Goal: Task Accomplishment & Management: Use online tool/utility

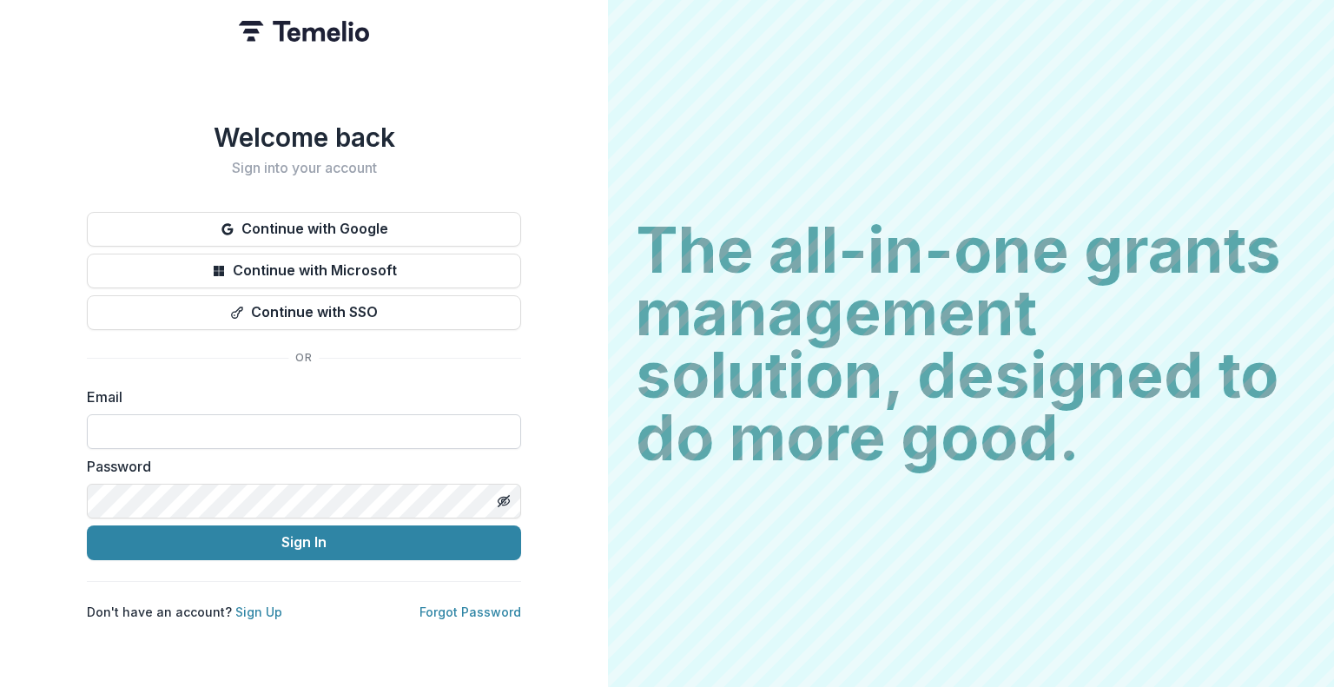
click at [330, 421] on input at bounding box center [304, 431] width 434 height 35
type input "**********"
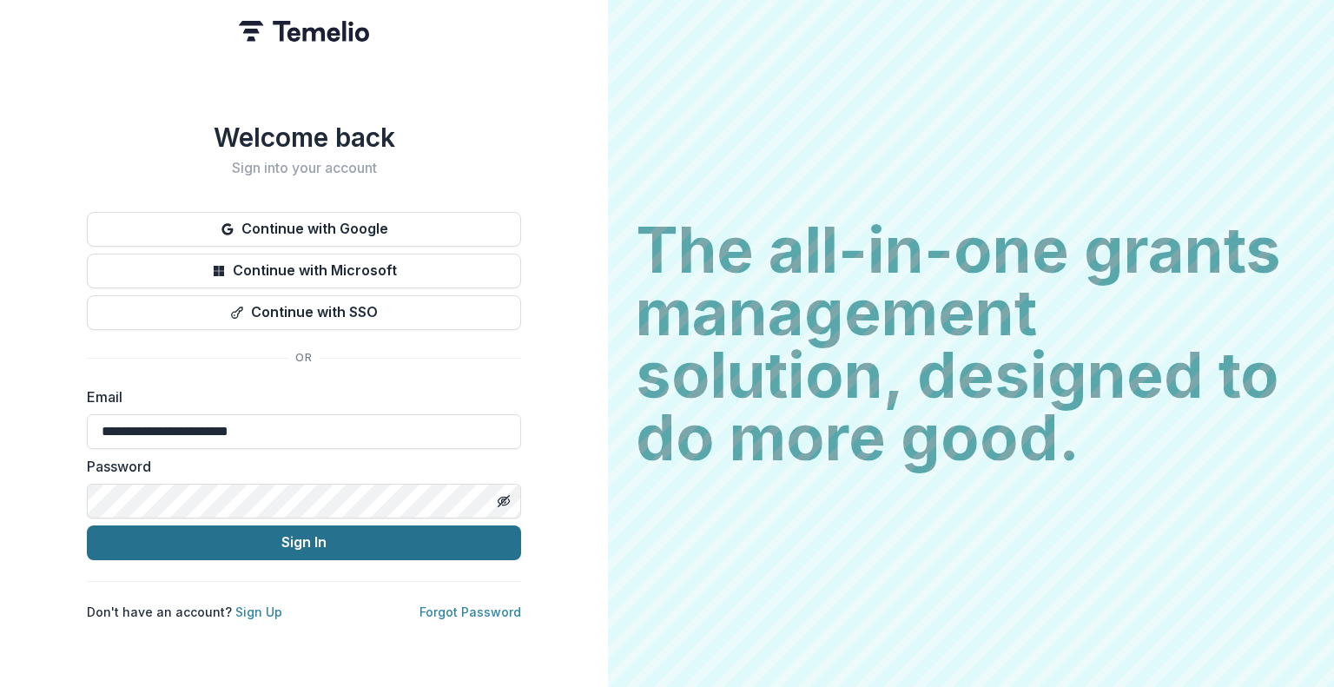
click at [292, 543] on button "Sign In" at bounding box center [304, 542] width 434 height 35
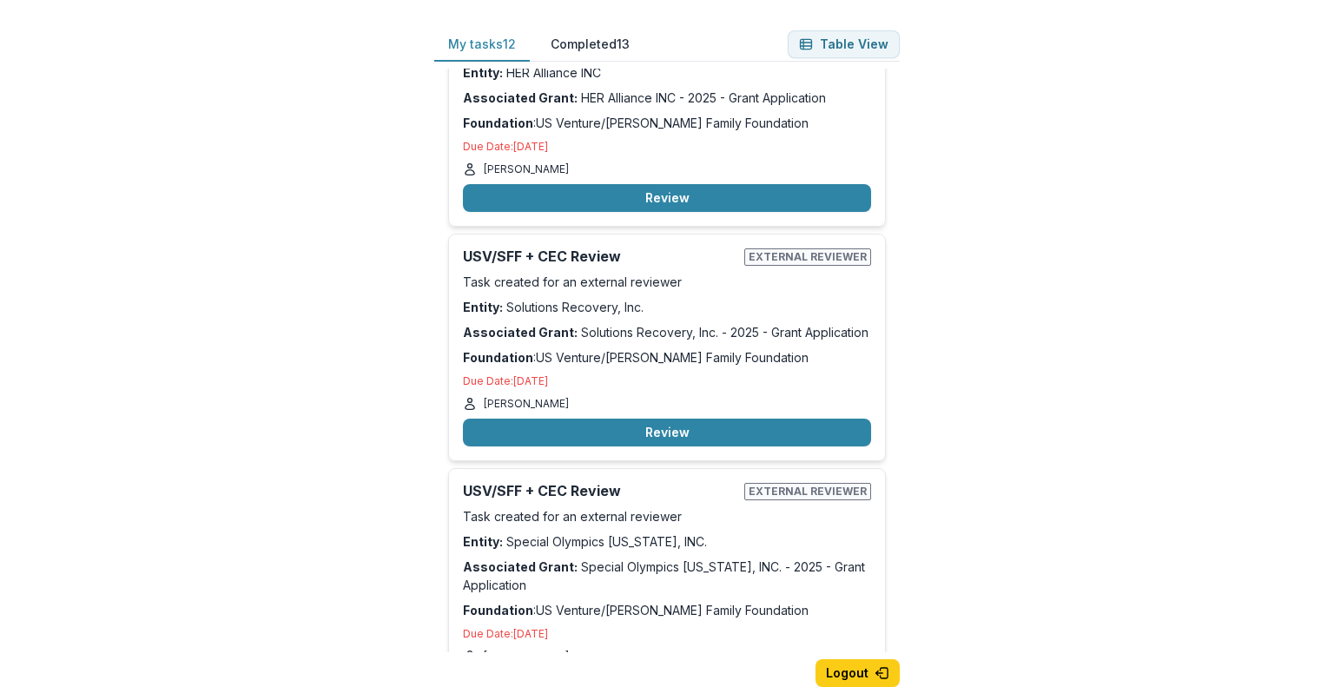
scroll to position [590, 0]
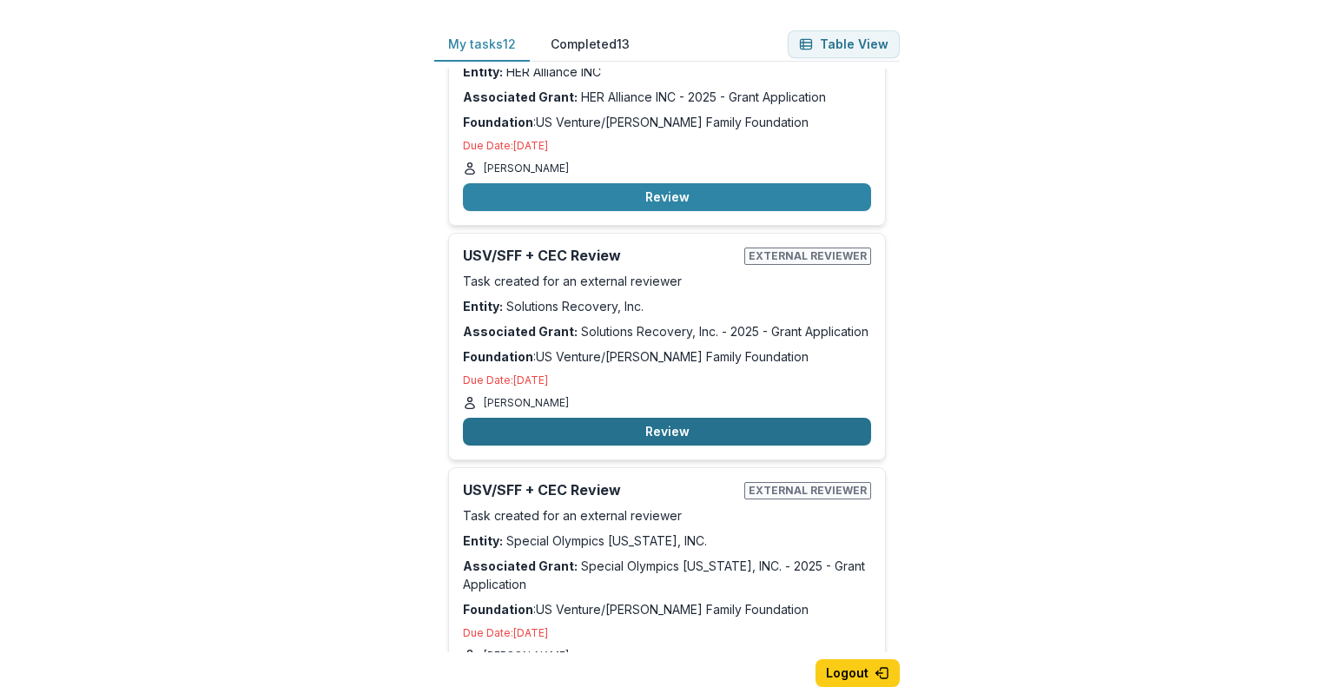
click at [679, 426] on button "Review" at bounding box center [667, 432] width 408 height 28
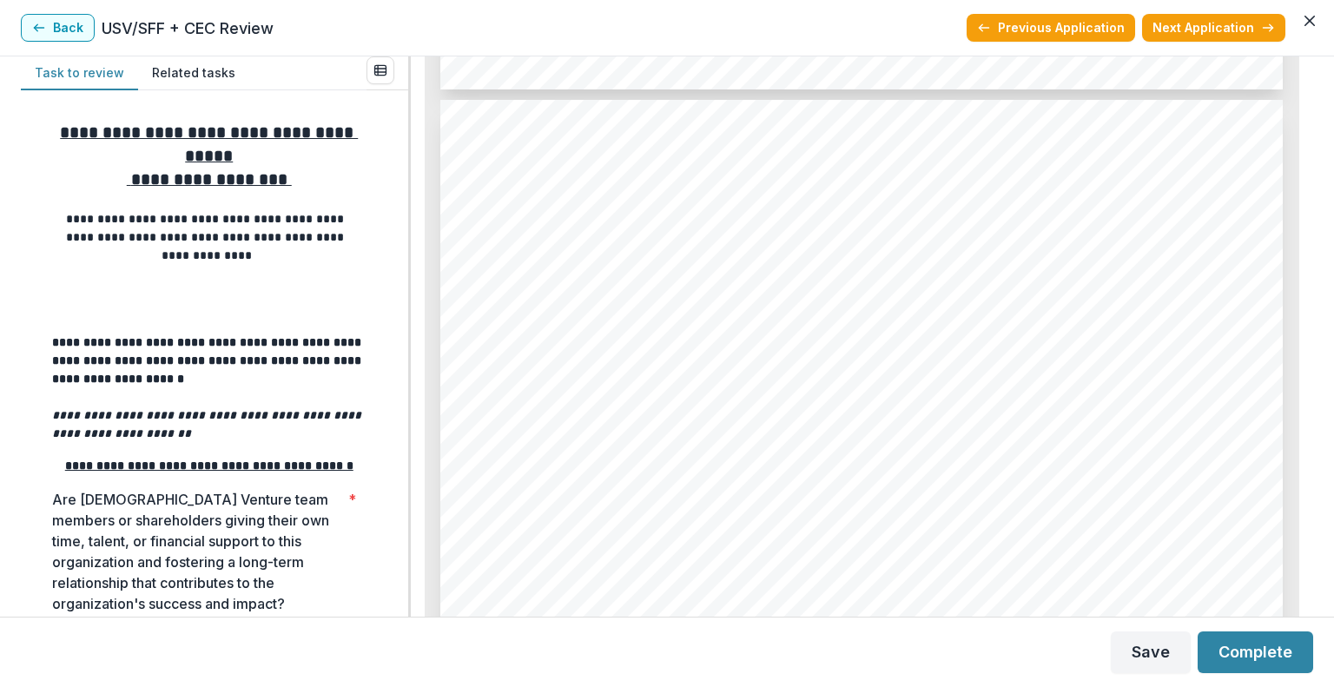
scroll to position [6103, 0]
click at [712, 348] on div "1. 2. 3. Page: 6 Solutions Recovery, Inc. - 2025 - Grant Application Impact and…" at bounding box center [861, 692] width 842 height 1192
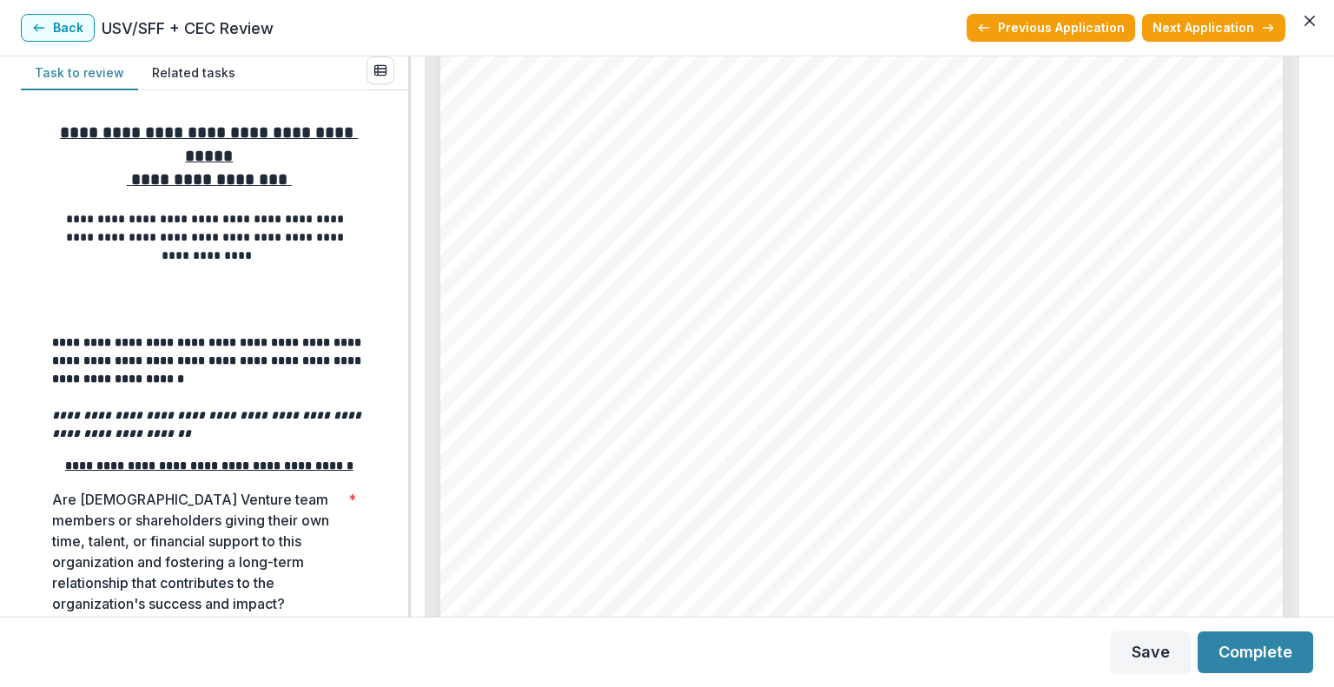
scroll to position [7776, 0]
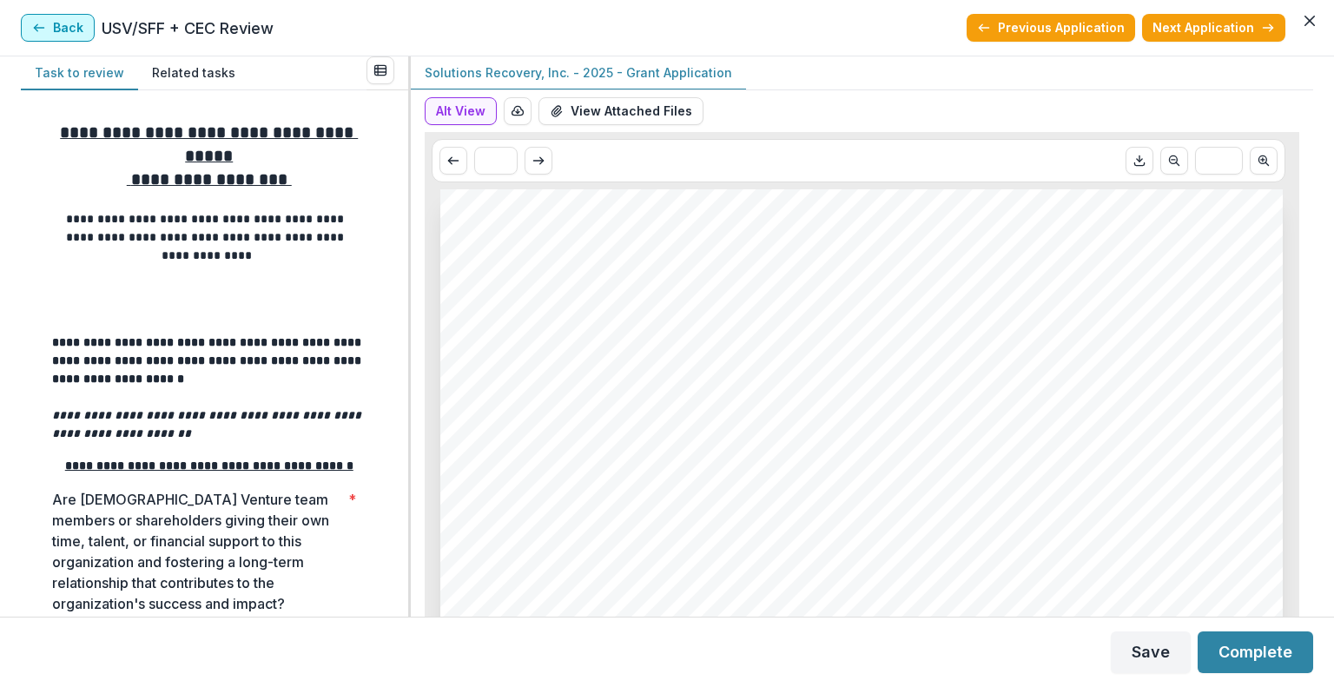
click at [35, 21] on icon "button" at bounding box center [39, 28] width 14 height 14
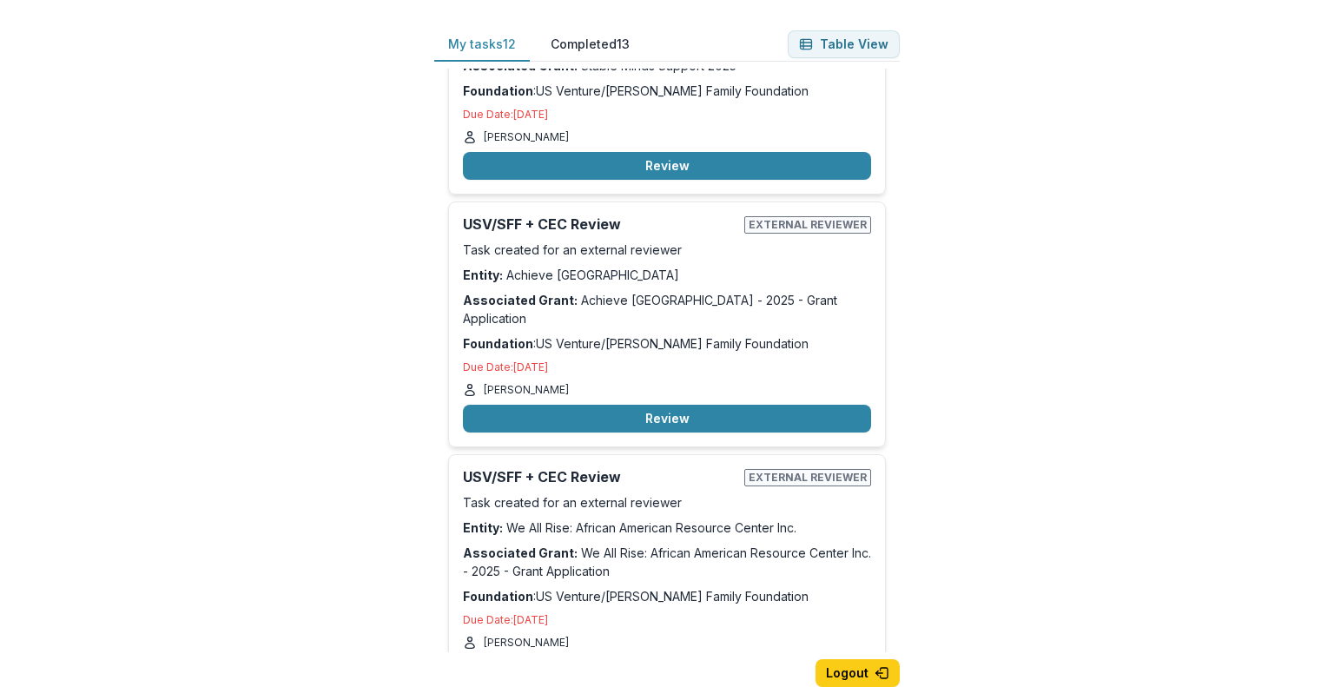
scroll to position [1344, 0]
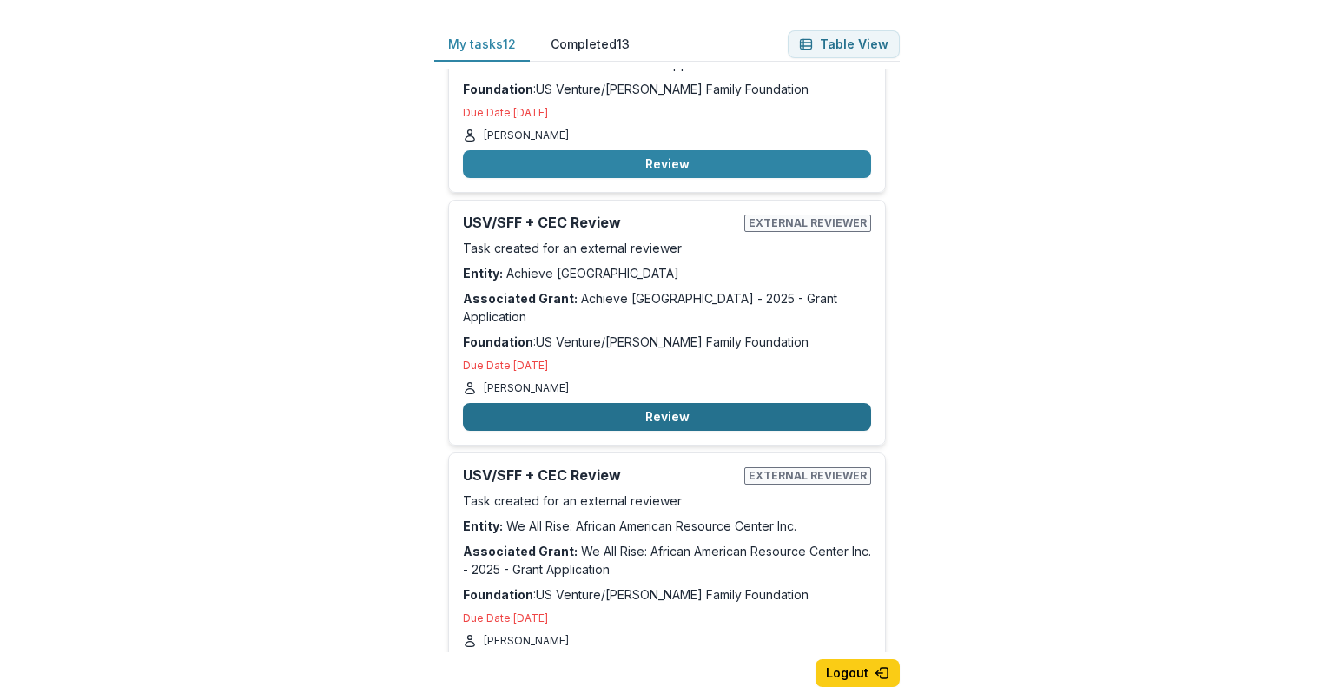
click at [639, 403] on button "Review" at bounding box center [667, 417] width 408 height 28
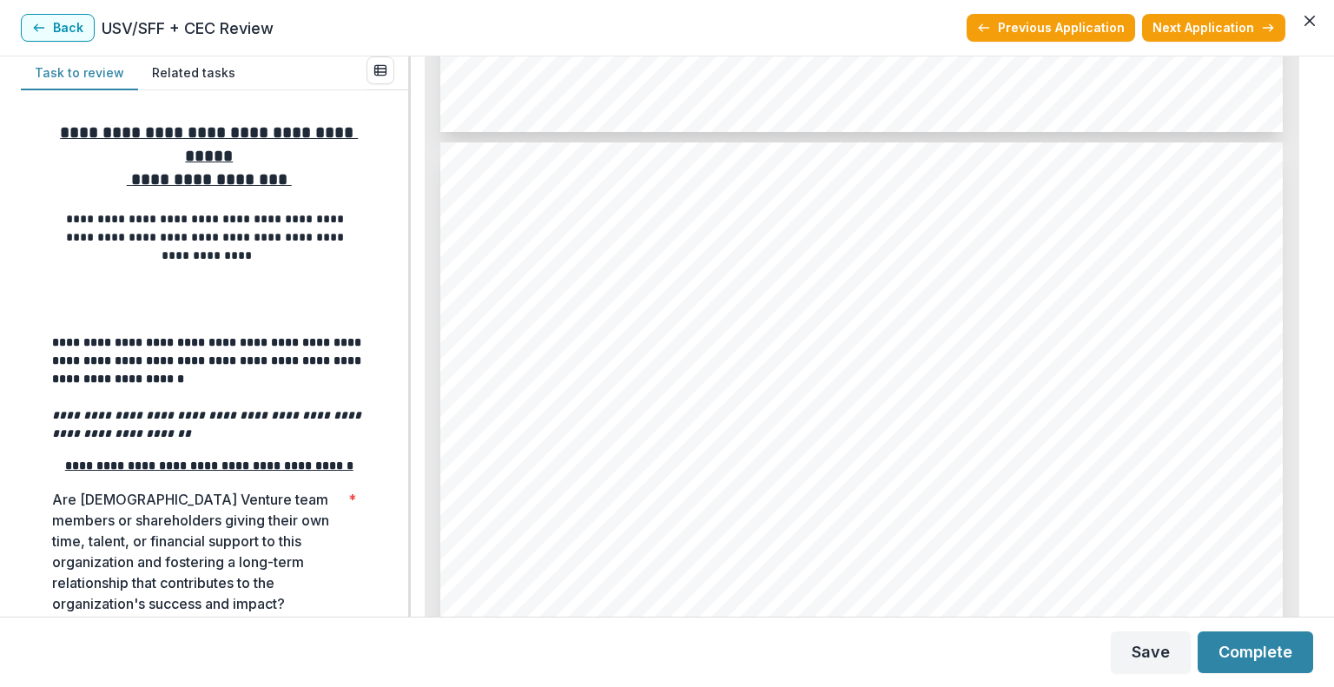
scroll to position [4852, 0]
click at [63, 22] on button "Back" at bounding box center [58, 28] width 74 height 28
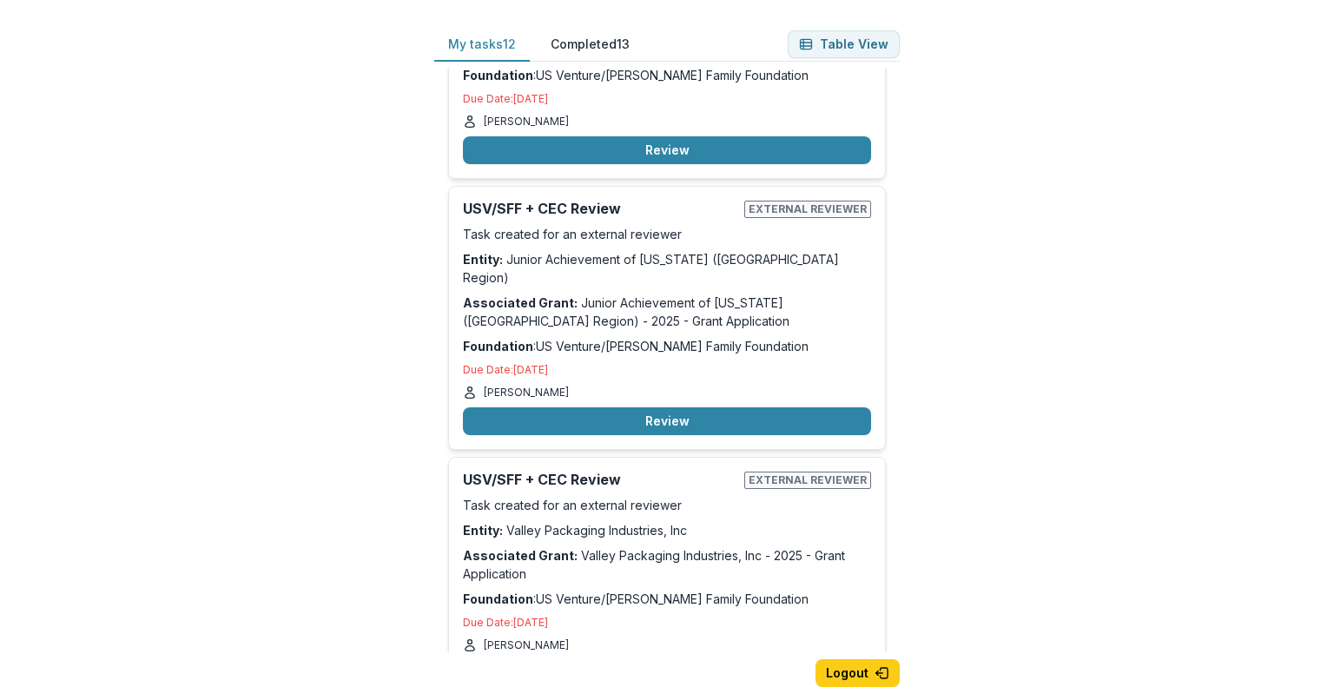
scroll to position [1927, 0]
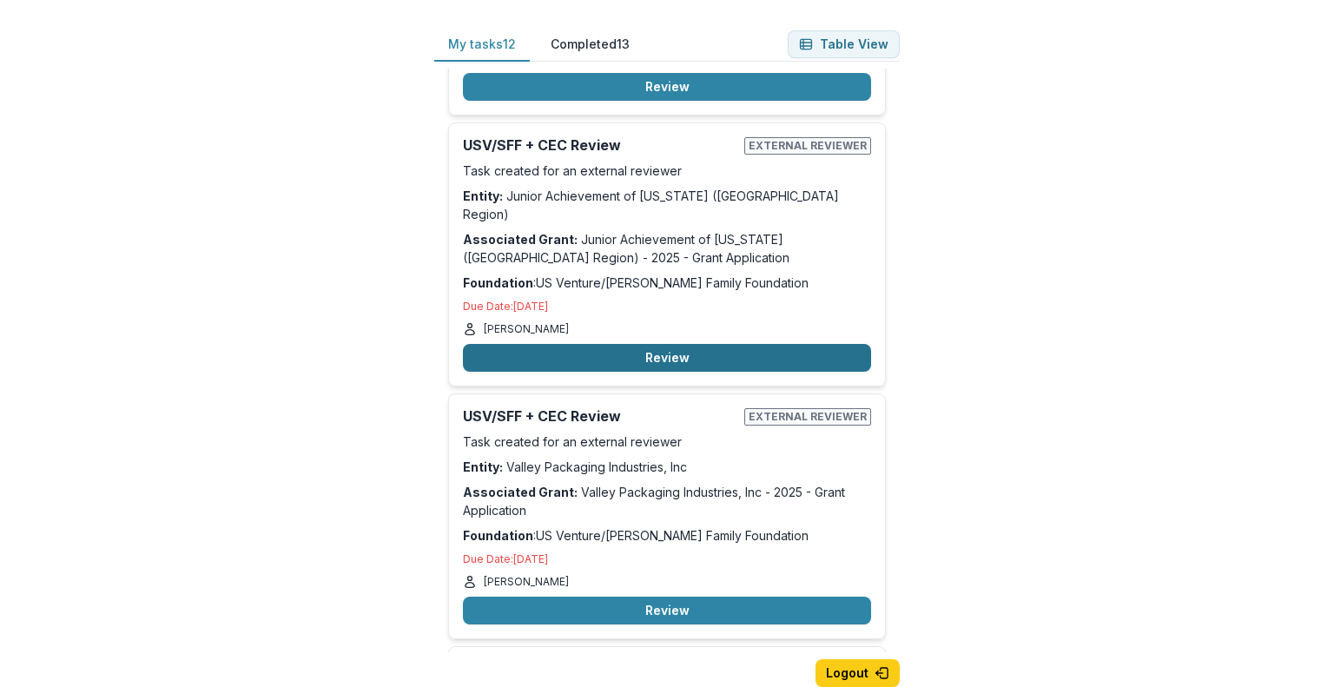
click at [619, 344] on button "Review" at bounding box center [667, 358] width 408 height 28
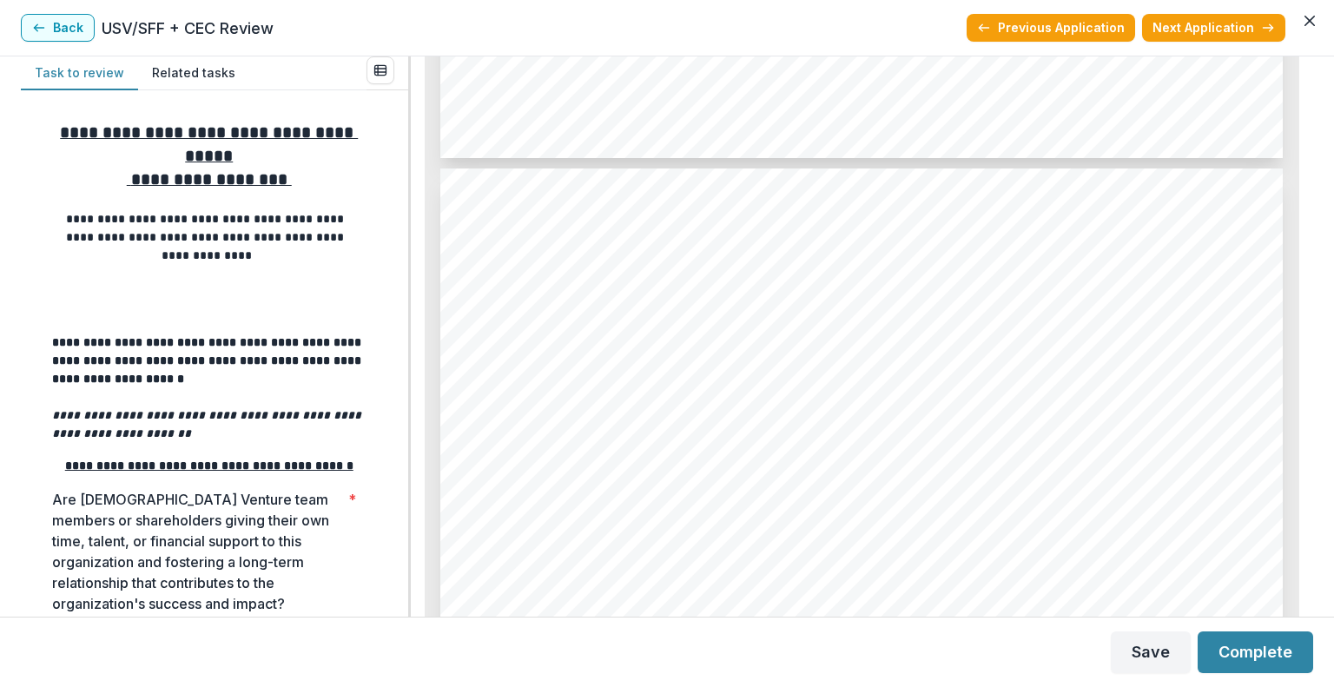
scroll to position [4830, 0]
click at [63, 30] on button "Back" at bounding box center [58, 28] width 74 height 28
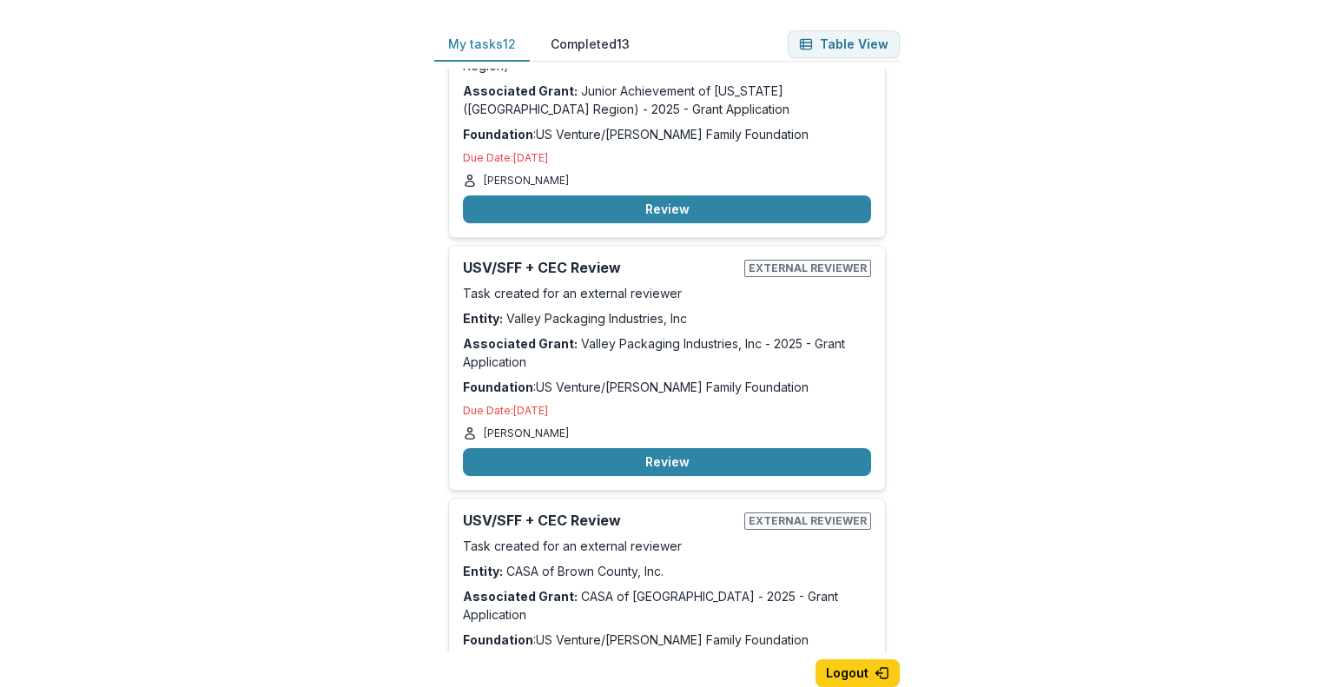
scroll to position [2369, 0]
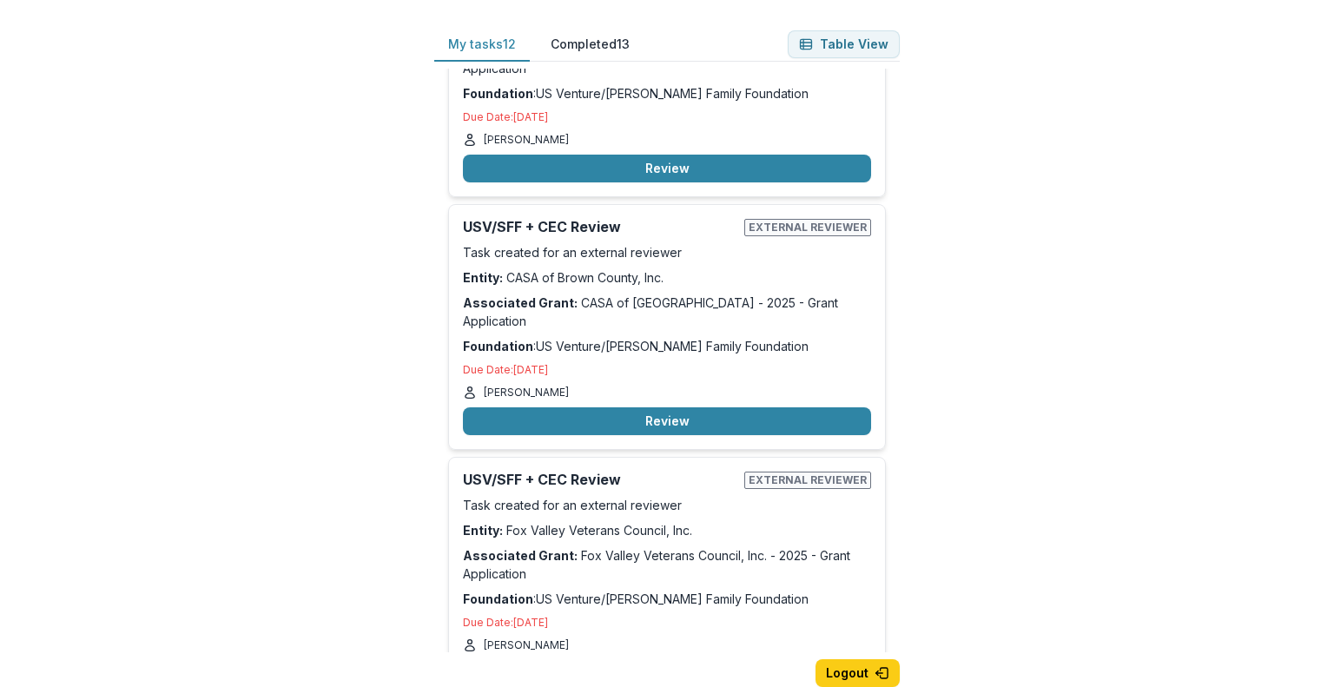
click at [637, 660] on button "Review" at bounding box center [667, 674] width 408 height 28
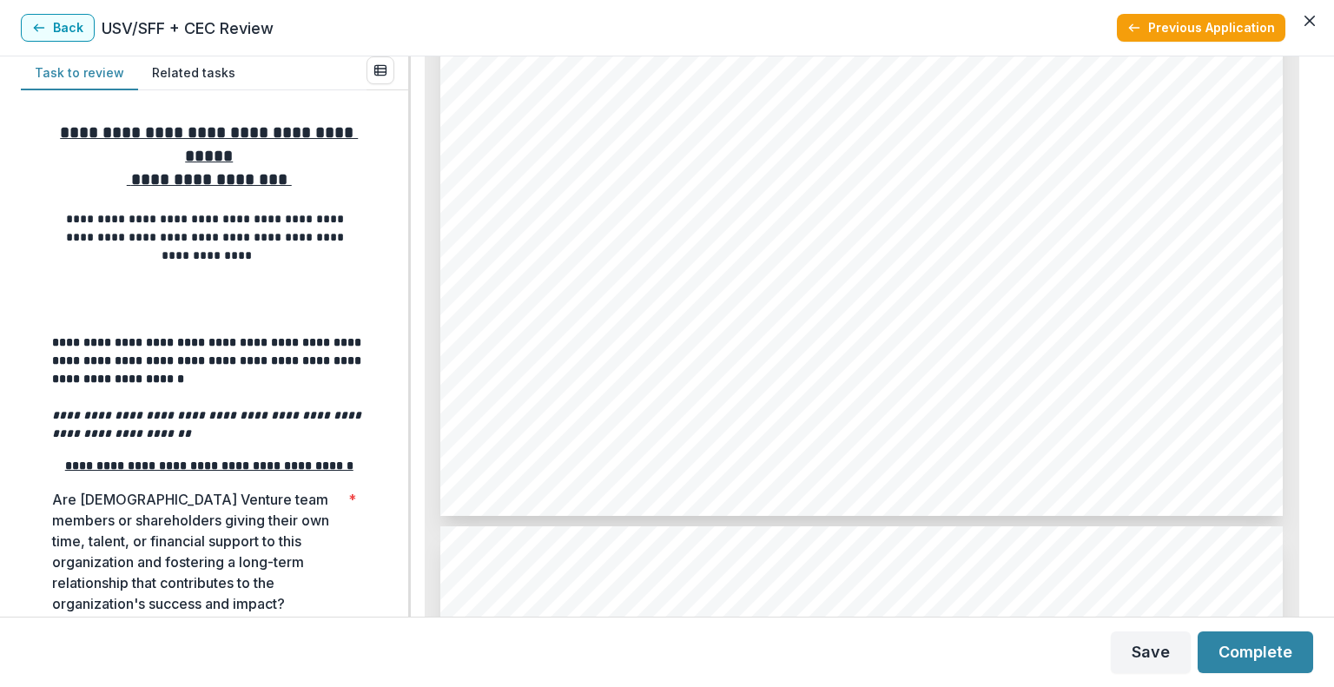
scroll to position [4512, 0]
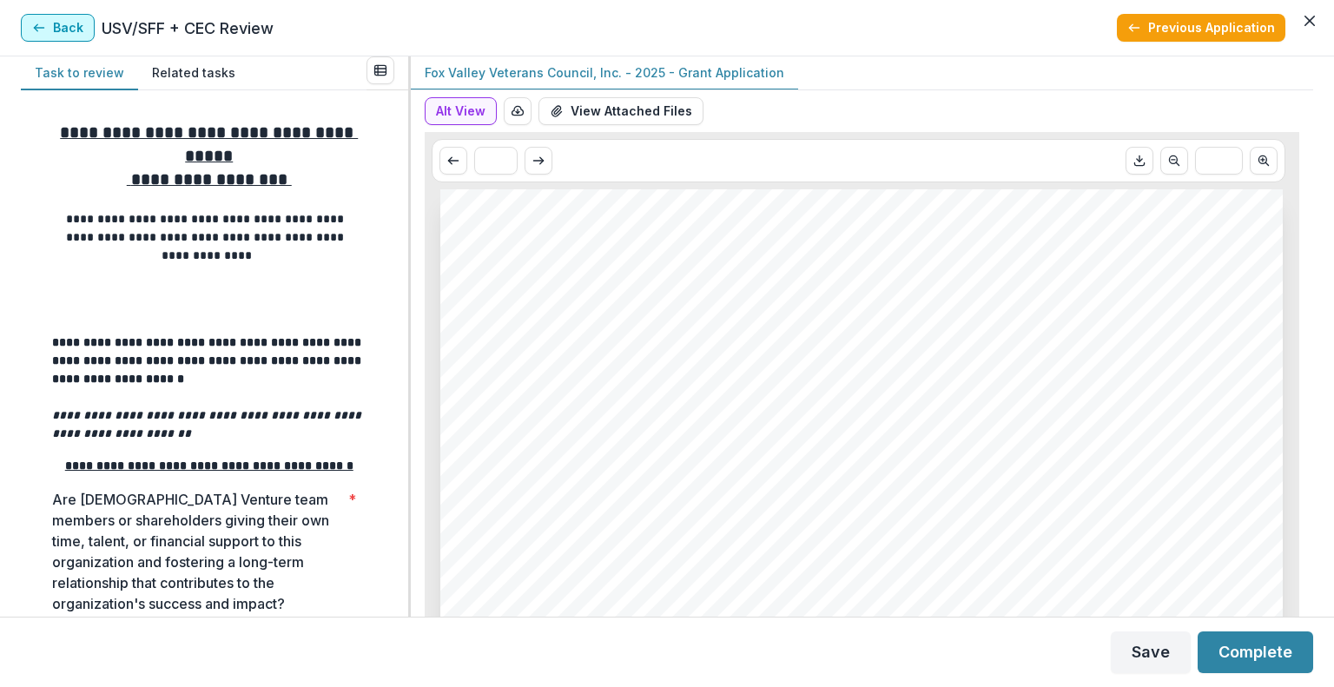
click at [63, 23] on button "Back" at bounding box center [58, 28] width 74 height 28
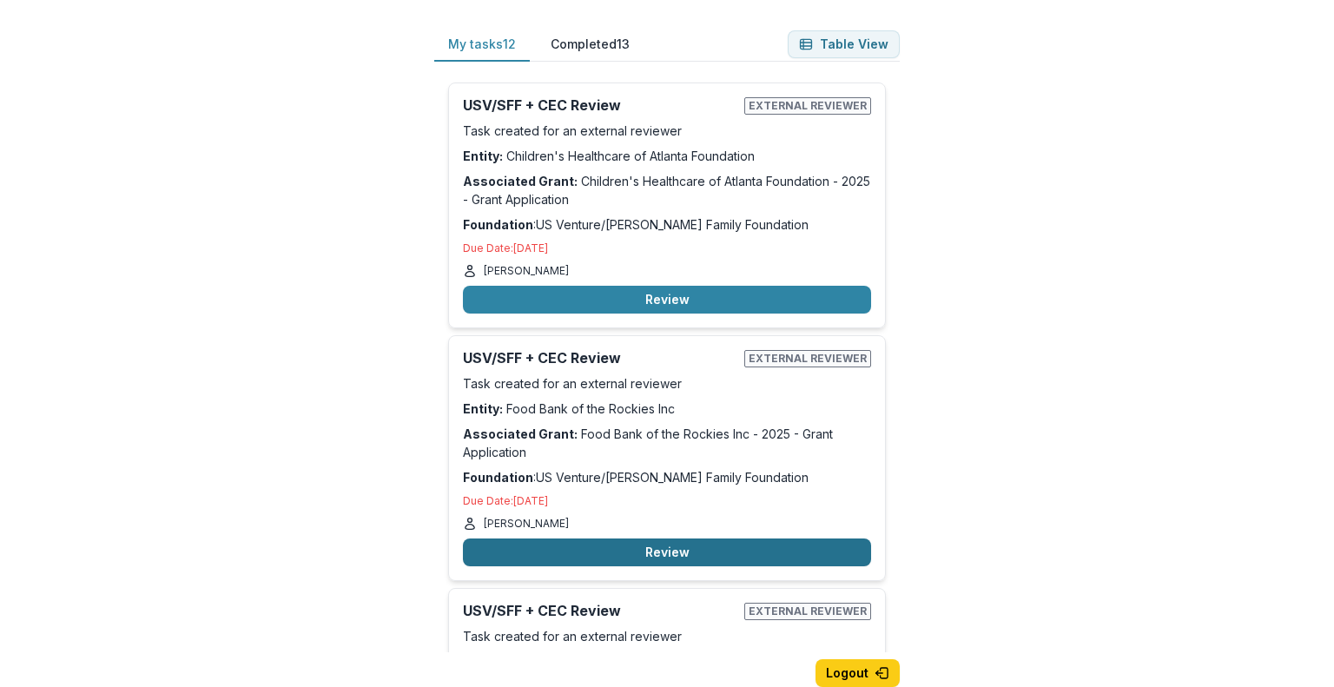
click at [628, 559] on button "Review" at bounding box center [667, 552] width 408 height 28
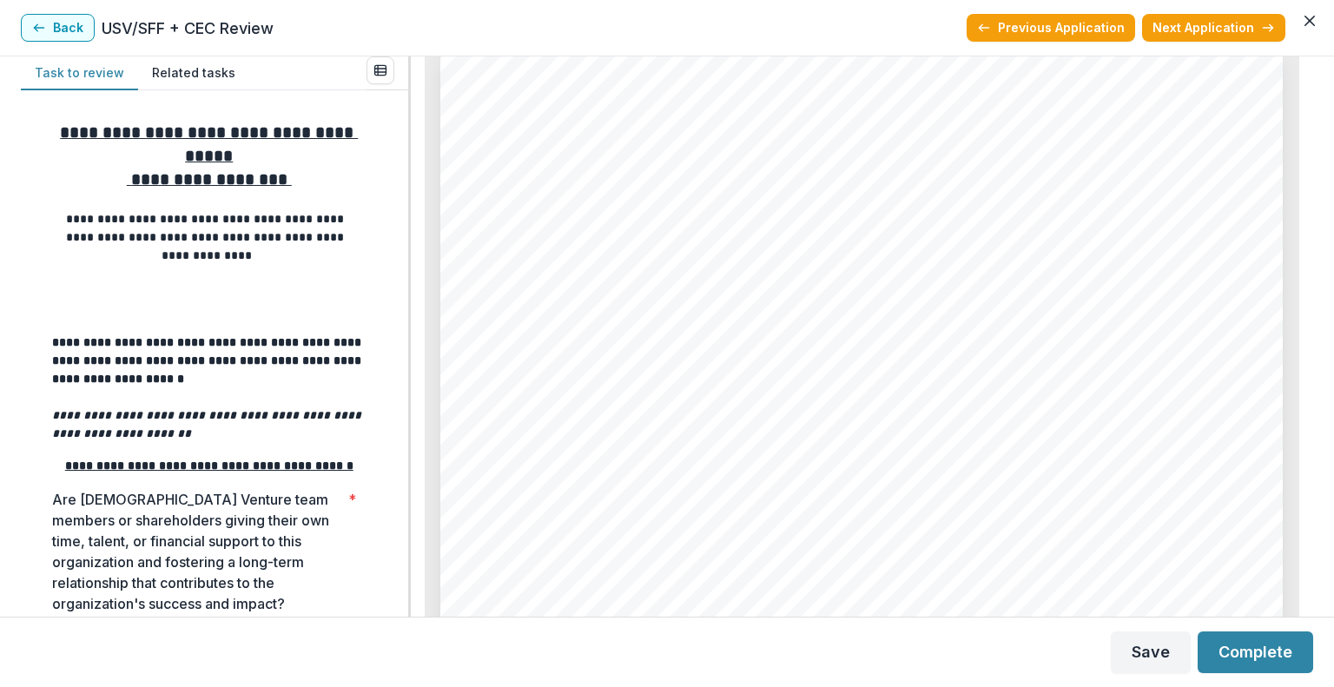
scroll to position [4953, 0]
drag, startPoint x: 663, startPoint y: 520, endPoint x: 1178, endPoint y: 419, distance: 524.7
click at [1178, 419] on div "- - - Page: 5 Food Bank of the Rockies Inc - 2025 - Grant Application List comm…" at bounding box center [861, 639] width 842 height 1192
click at [1086, 528] on div "- - - Page: 5 Food Bank of the Rockies Inc - 2025 - Grant Application List comm…" at bounding box center [861, 639] width 842 height 1192
click at [52, 25] on button "Back" at bounding box center [58, 28] width 74 height 28
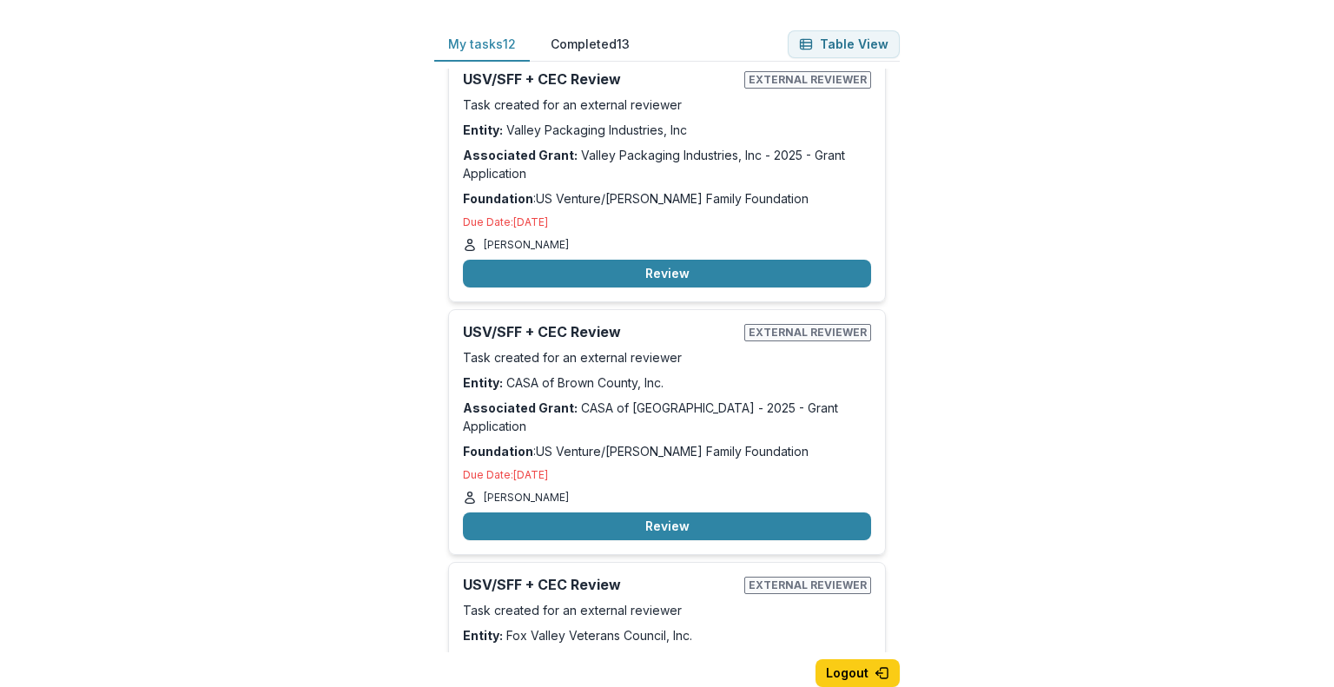
scroll to position [2279, 0]
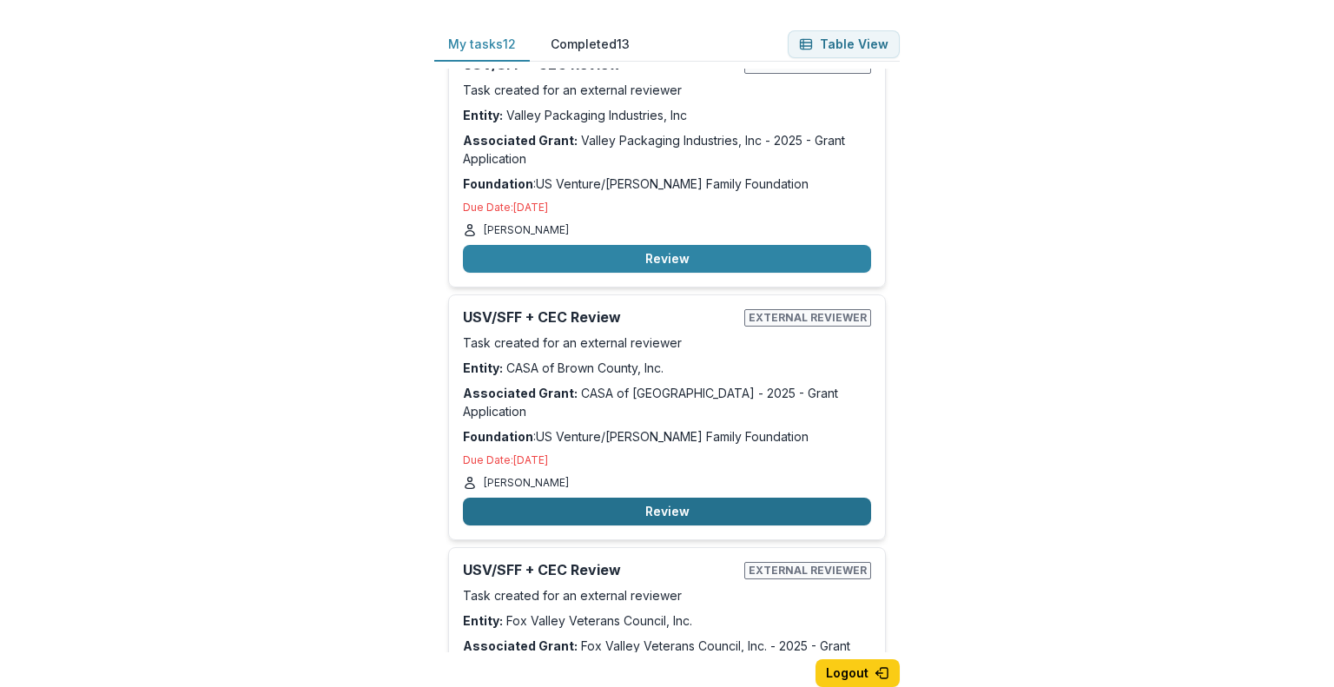
click at [654, 498] on button "Review" at bounding box center [667, 512] width 408 height 28
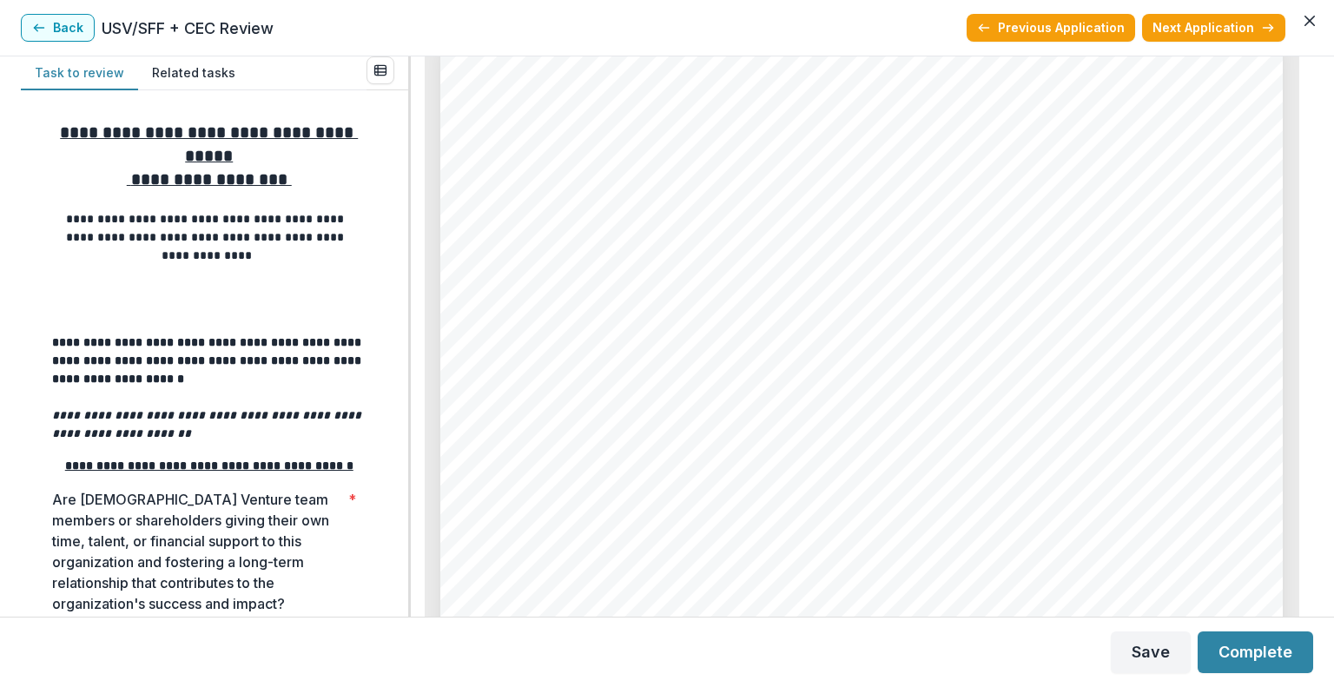
scroll to position [4969, 0]
click at [1242, 148] on div "Page: 5 CASA of Brown County - 2025 - Grant Application List committed or pendi…" at bounding box center [861, 624] width 842 height 1192
click at [43, 23] on icon "button" at bounding box center [39, 28] width 14 height 14
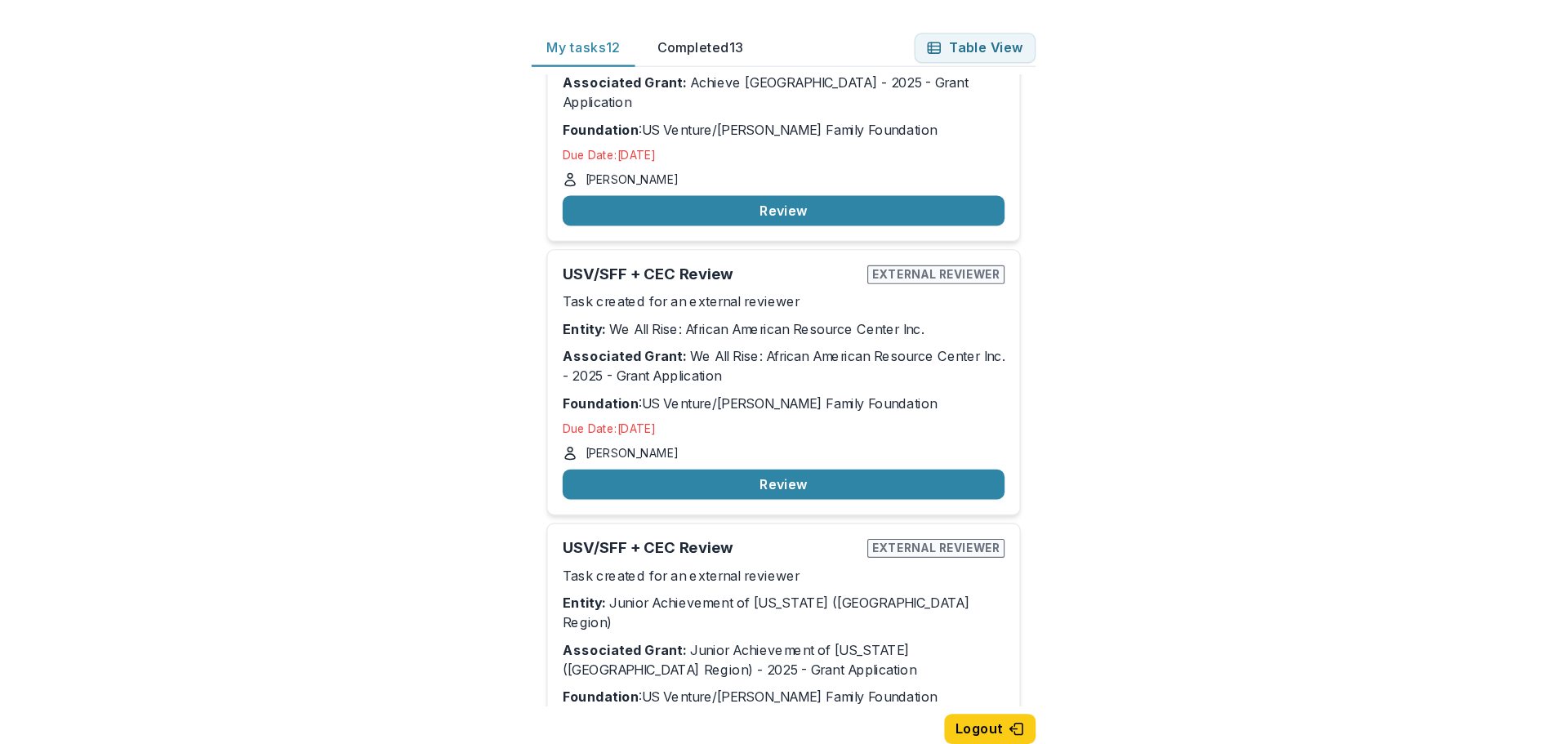
scroll to position [1474, 0]
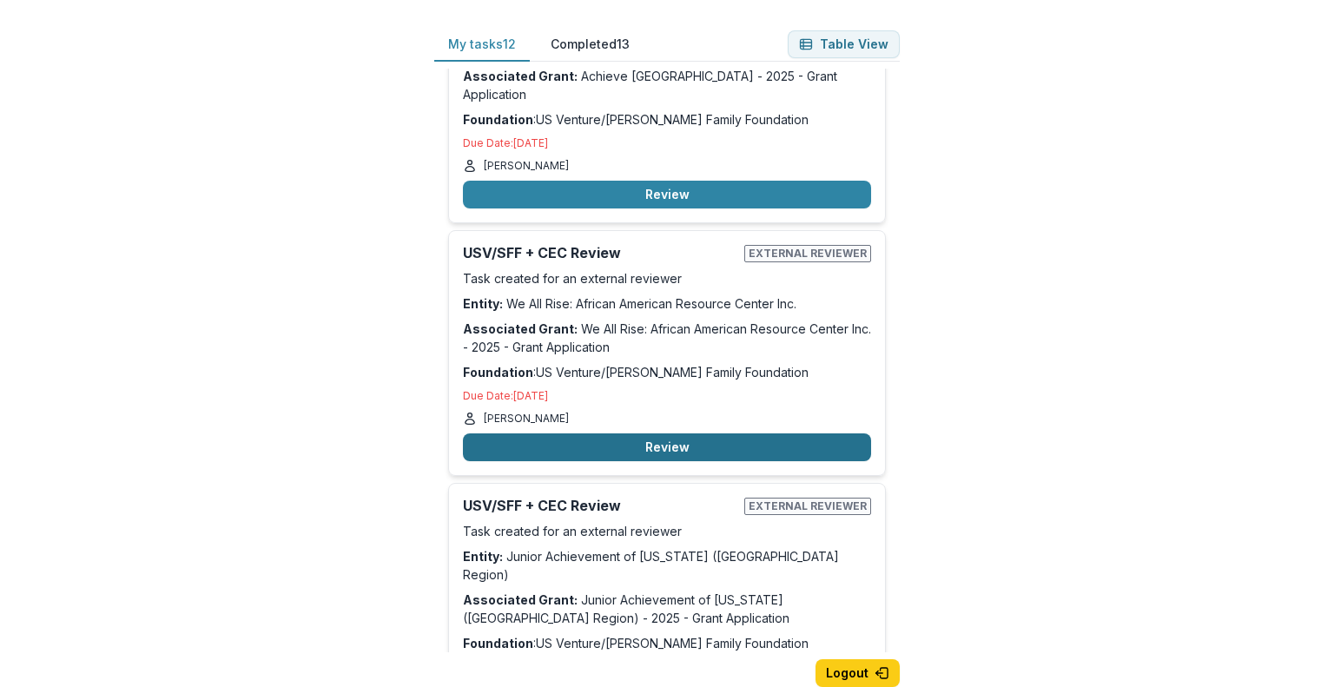
click at [669, 433] on button "Review" at bounding box center [667, 447] width 408 height 28
